Goal: Task Accomplishment & Management: Manage account settings

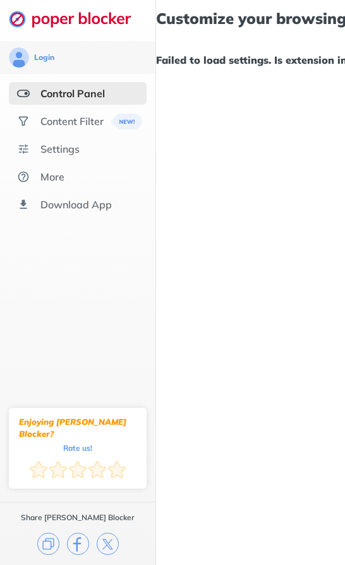
click at [92, 90] on div "Control Panel" at bounding box center [72, 93] width 64 height 13
drag, startPoint x: 228, startPoint y: 127, endPoint x: 187, endPoint y: 148, distance: 45.2
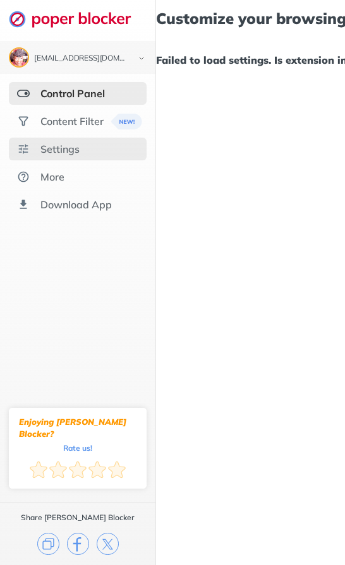
click at [58, 148] on div "Settings" at bounding box center [59, 149] width 39 height 13
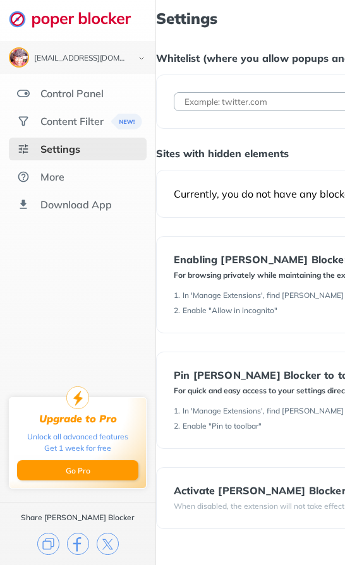
click at [237, 492] on div "Activate [PERSON_NAME] Blocker" at bounding box center [260, 490] width 172 height 11
click at [95, 122] on div "Content Filter" at bounding box center [71, 121] width 63 height 13
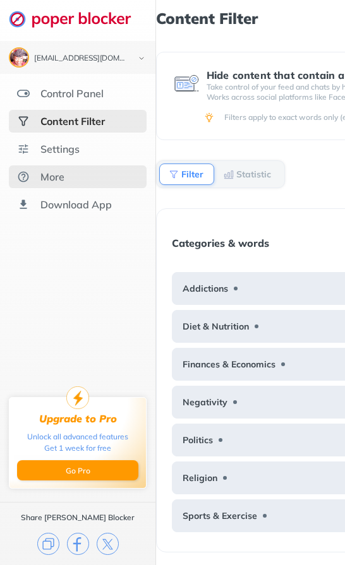
click at [64, 176] on div "More" at bounding box center [78, 176] width 138 height 23
